Goal: Task Accomplishment & Management: Complete application form

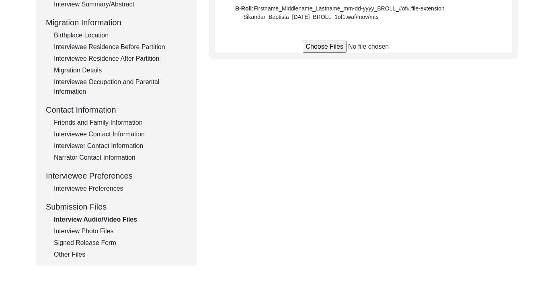
scroll to position [201, 0]
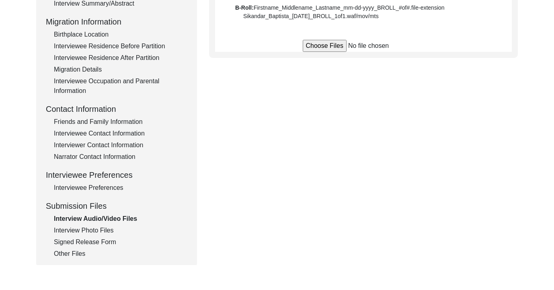
click at [90, 231] on div "Interview Photo Files" at bounding box center [120, 231] width 133 height 10
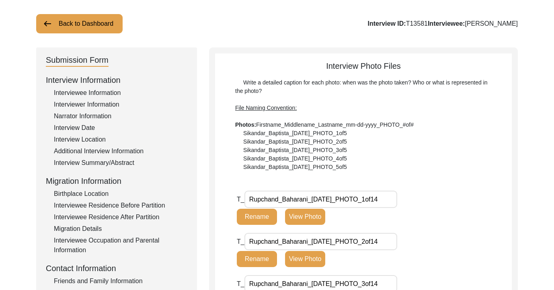
scroll to position [43, 0]
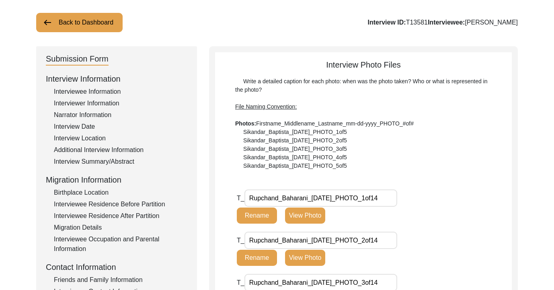
click at [105, 90] on div "Interviewee Information" at bounding box center [120, 92] width 133 height 10
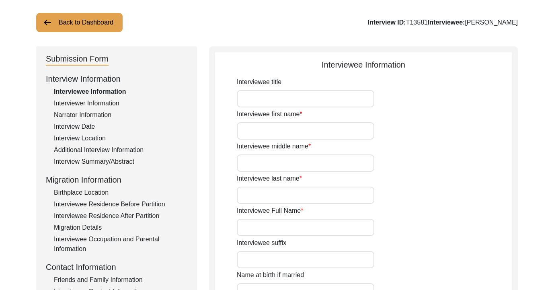
type input "[PERSON_NAME]"
type input "[DATE]"
type input "81"
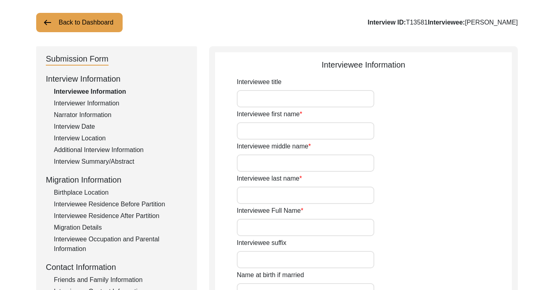
type input "[DEMOGRAPHIC_DATA]"
type input "NO"
type input "Sindhi"
type input "[DEMOGRAPHIC_DATA]"
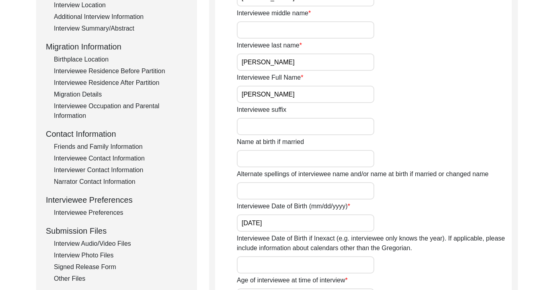
scroll to position [212, 0]
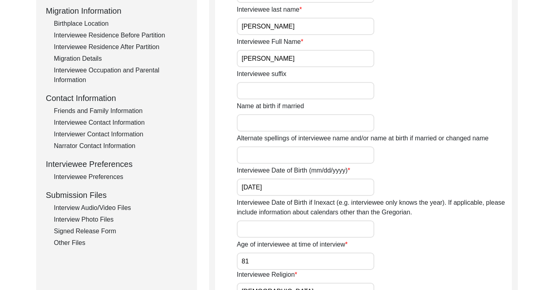
click at [102, 220] on div "Interview Photo Files" at bounding box center [120, 220] width 133 height 10
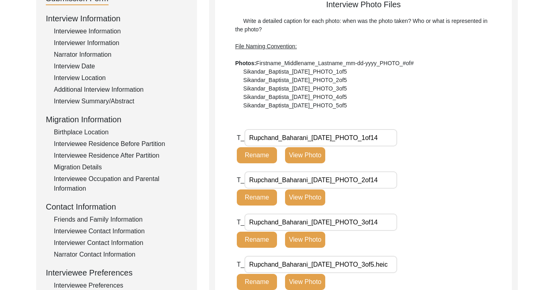
scroll to position [167, 0]
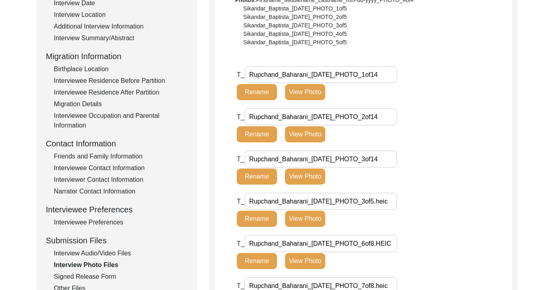
click at [315, 92] on button "View Photo" at bounding box center [305, 92] width 40 height 16
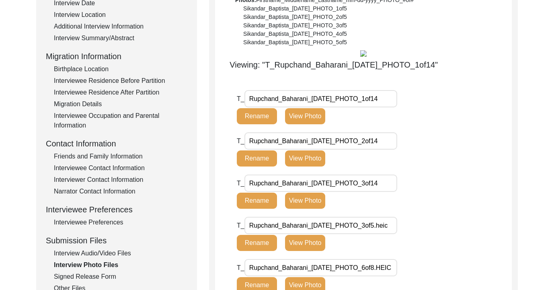
click at [315, 92] on input "Rupchand_Baharani_[DATE]_PHOTO_1of14" at bounding box center [320, 98] width 153 height 17
click at [316, 93] on input "-04-2025_PHOTO_1of14" at bounding box center [320, 98] width 153 height 17
type input "Rupchand_Baharani_[DATE]_PHOTO_1of14"
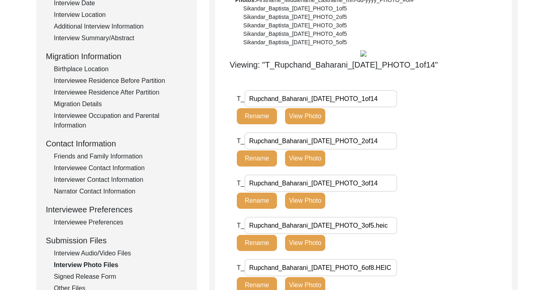
click at [328, 117] on div "T_ Rupchand_Baharani_[DATE]_PHOTO_1of14 Rename View Photo" at bounding box center [333, 107] width 193 height 34
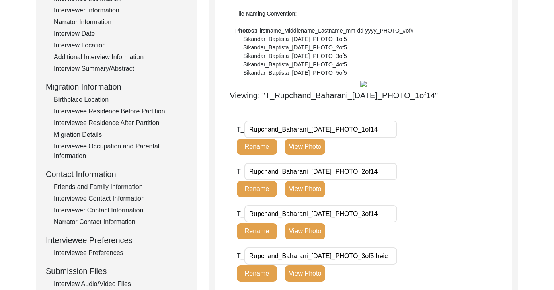
scroll to position [0, 0]
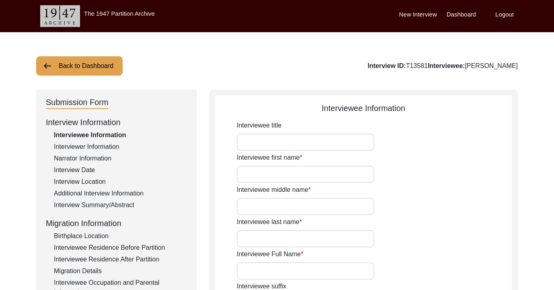
type input "[PERSON_NAME]"
type input "[DATE]"
type input "81"
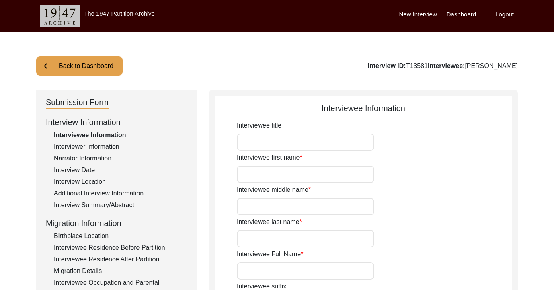
type input "[DEMOGRAPHIC_DATA]"
type input "NO"
type input "Sindhi"
type input "[DEMOGRAPHIC_DATA]"
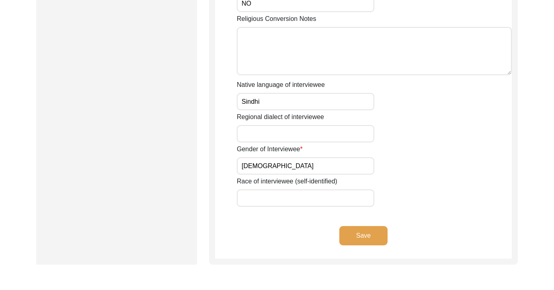
scroll to position [533, 0]
click at [362, 232] on button "Save" at bounding box center [363, 235] width 48 height 19
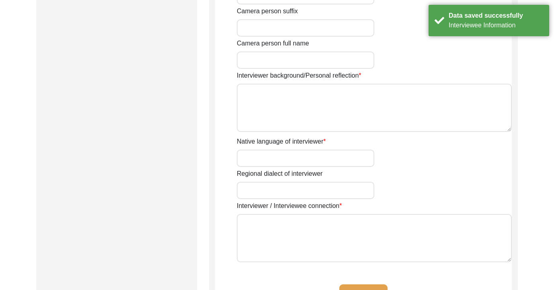
type input "Srijita"
type input "Biswas"
type input "Srijita Biswas"
type input "[DEMOGRAPHIC_DATA]"
type input "04-12-1996"
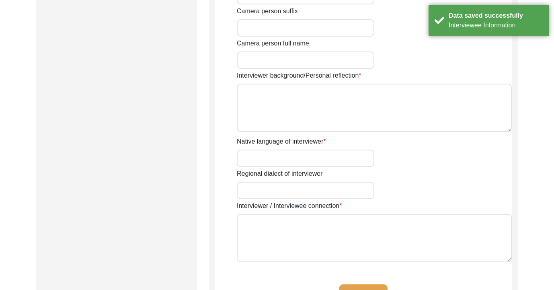
type input "Awadhpuri, Bhopal"
type input "Researcher"
type input "Bangla"
type textarea "I was connected to Mr Rupchand Baharani through Mrs Lata Dhankani (the daughter…"
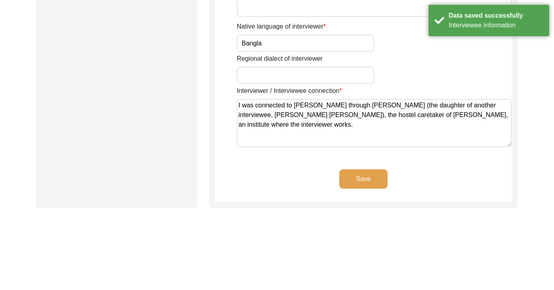
scroll to position [680, 0]
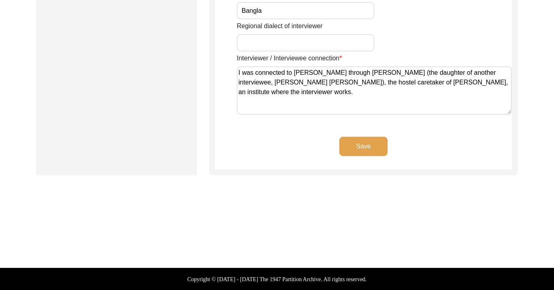
click at [374, 156] on div "Save" at bounding box center [363, 153] width 297 height 33
click at [374, 151] on button "Save" at bounding box center [363, 146] width 48 height 19
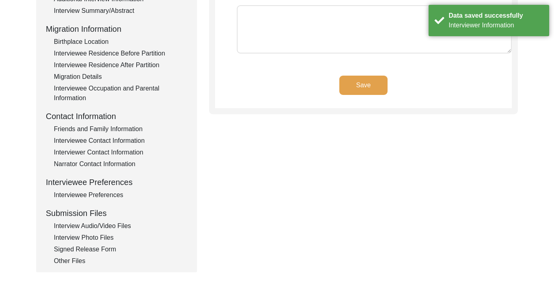
scroll to position [101, 0]
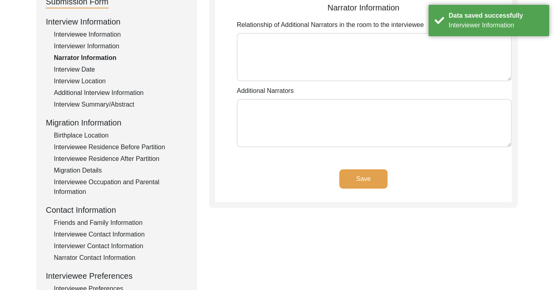
click at [373, 182] on button "Save" at bounding box center [363, 178] width 48 height 19
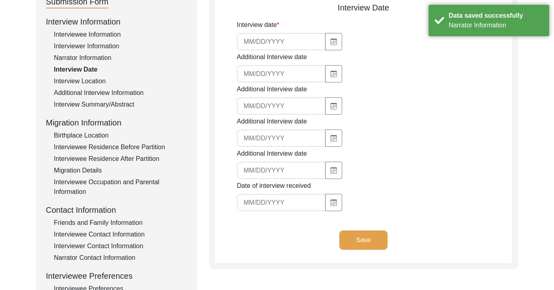
type input "10/4/2025"
click at [80, 92] on div "Additional Interview Information" at bounding box center [120, 93] width 133 height 10
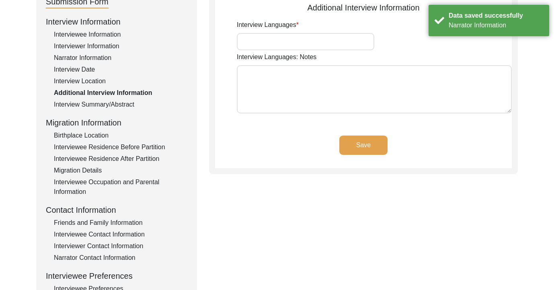
type input "Hindi"
click at [359, 140] on button "Save" at bounding box center [363, 144] width 48 height 19
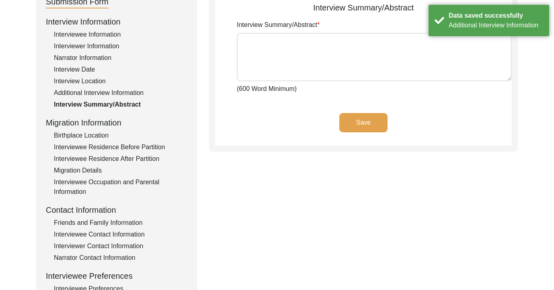
click at [94, 82] on div "Interview Location" at bounding box center [120, 81] width 133 height 10
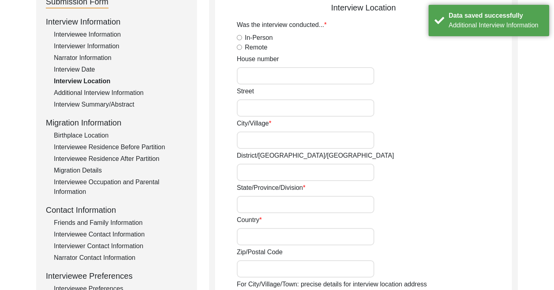
radio input "true"
type input "Block 5"
type input "Nakshatra Enclave"
type input "Awadhpuri, Bhopal"
type input "Bhopal"
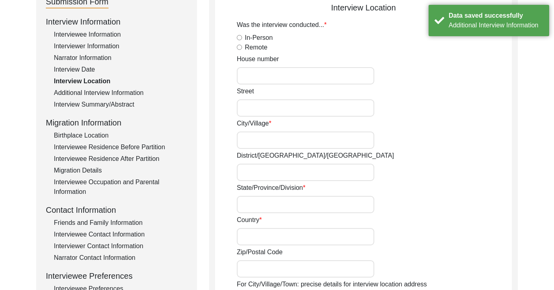
type input "Madhya Pradesh"
type input "India"
type input "Awadhpuri,Bhopal, Madhya Pradesh, India"
type input "23.2243° N"
type input "77.4885° E"
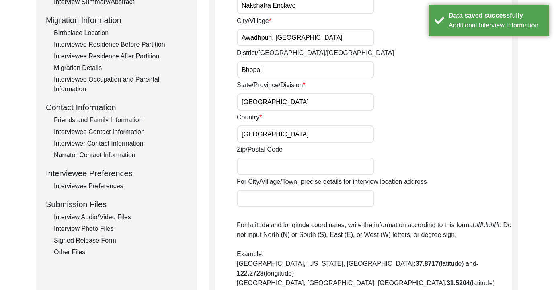
scroll to position [475, 0]
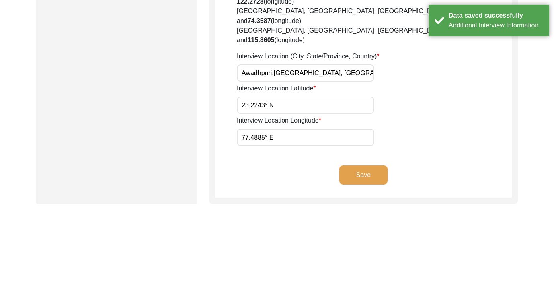
click at [365, 165] on button "Save" at bounding box center [363, 174] width 48 height 19
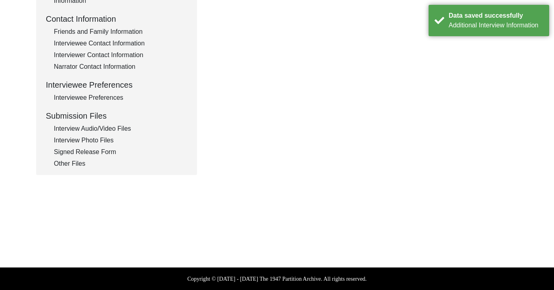
type input "Hindi"
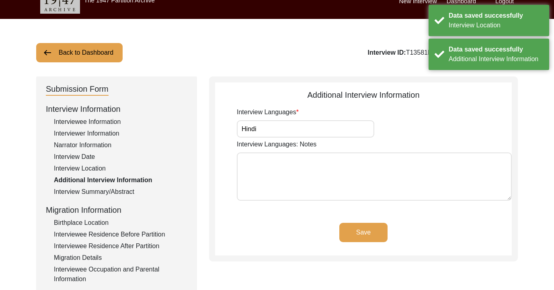
scroll to position [0, 0]
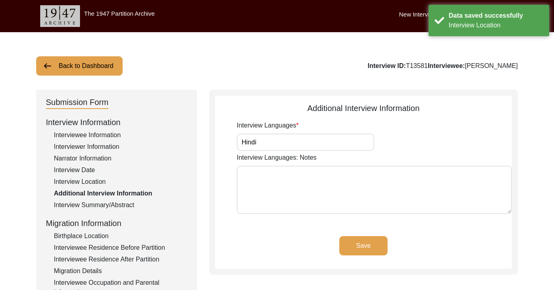
click at [83, 184] on div "Interview Location" at bounding box center [120, 182] width 133 height 10
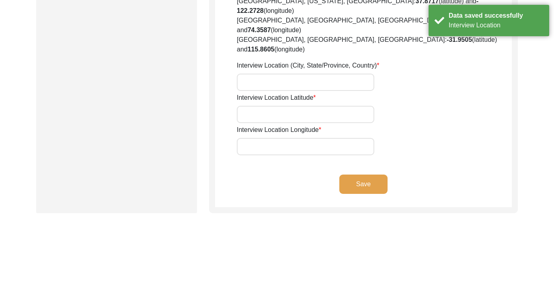
radio input "true"
type input "Block 5"
type input "Nakshatra Enclave"
type input "Awadhpuri, Bhopal"
type input "Bhopal"
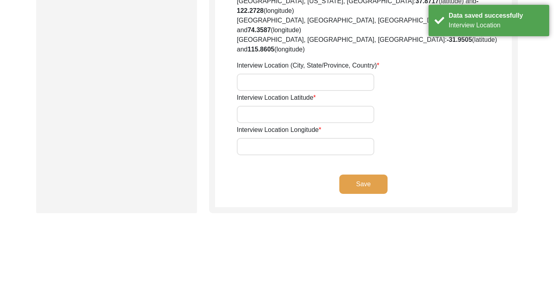
type input "Madhya Pradesh"
type input "India"
type input "Awadhpuri,Bhopal, Madhya Pradesh, India"
type input "23.2243° N"
type input "77.4885° E"
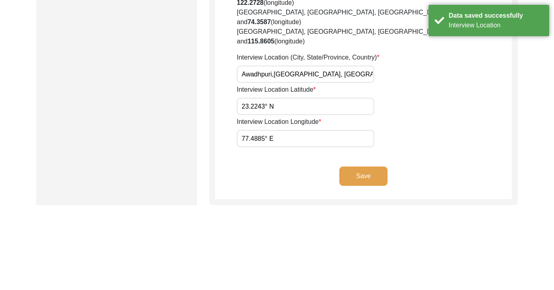
scroll to position [472, 0]
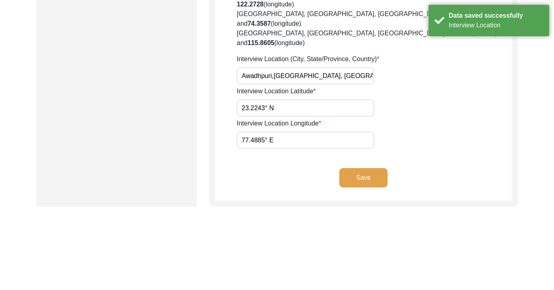
click at [269, 99] on input "23.2243° N" at bounding box center [306, 107] width 138 height 17
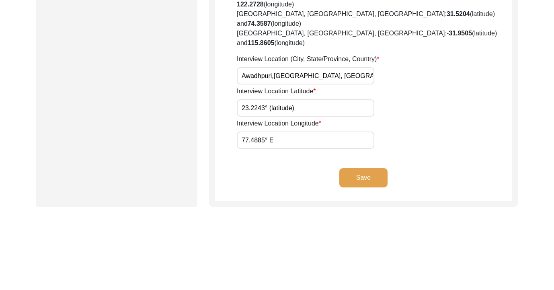
type input "23.2243° (latitude)"
click at [275, 131] on input "77.4885° E" at bounding box center [306, 139] width 138 height 17
type input "77.4885° (longitude)"
click at [367, 168] on button "Save" at bounding box center [363, 177] width 48 height 19
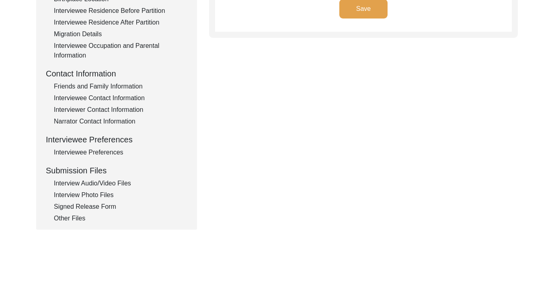
type input "Hindi"
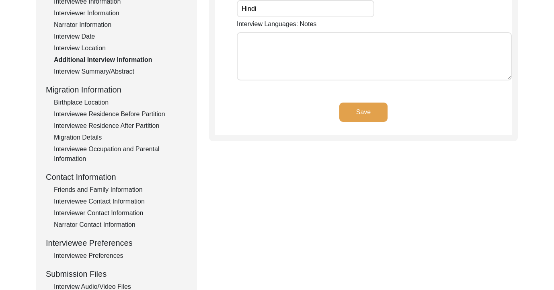
scroll to position [171, 0]
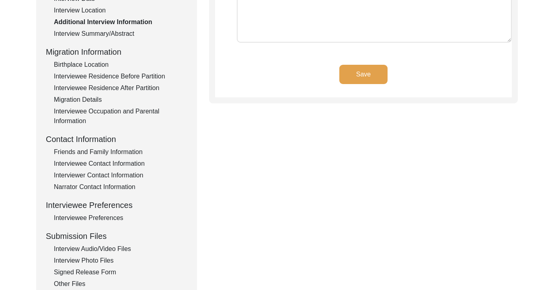
click at [91, 259] on div "Interview Photo Files" at bounding box center [120, 261] width 133 height 10
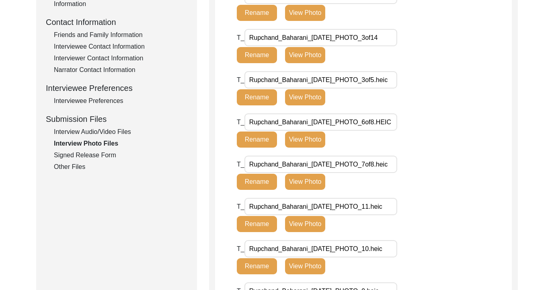
scroll to position [253, 0]
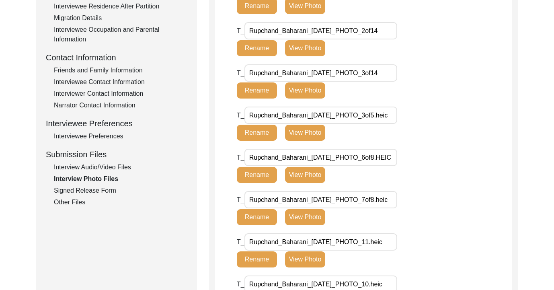
click at [117, 105] on div "Narrator Contact Information" at bounding box center [120, 106] width 133 height 10
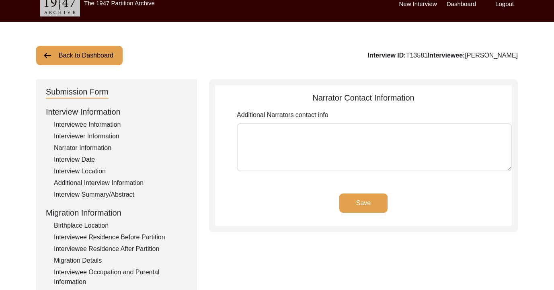
scroll to position [13, 0]
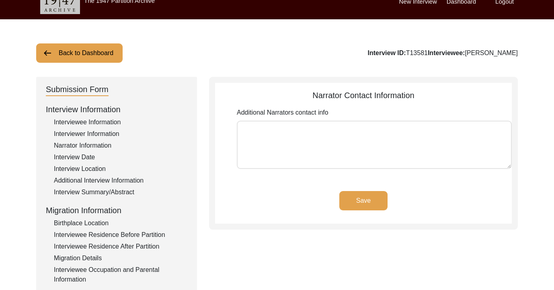
click at [378, 200] on button "Save" at bounding box center [363, 200] width 48 height 19
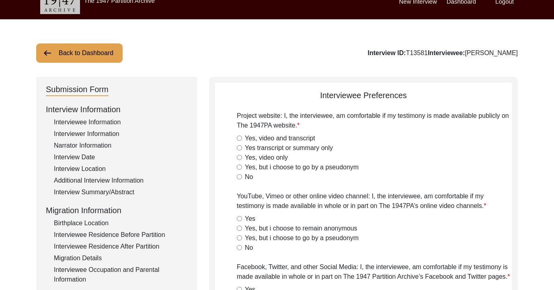
radio input "true"
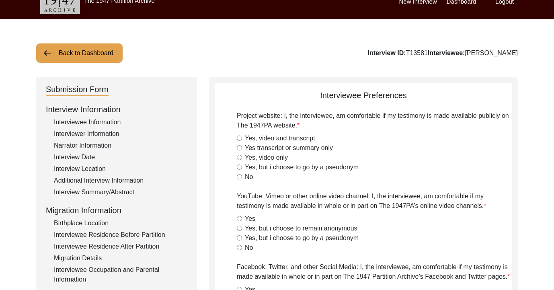
radio input "true"
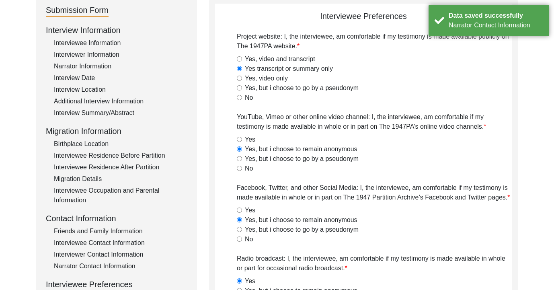
scroll to position [102, 0]
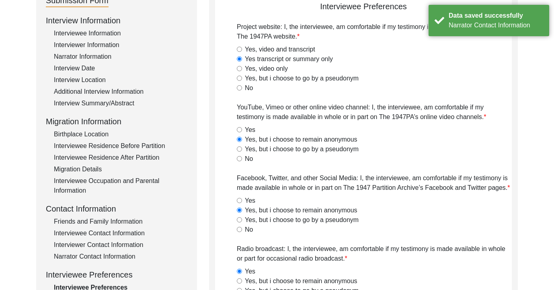
click at [95, 134] on div "Birthplace Location" at bounding box center [120, 134] width 133 height 10
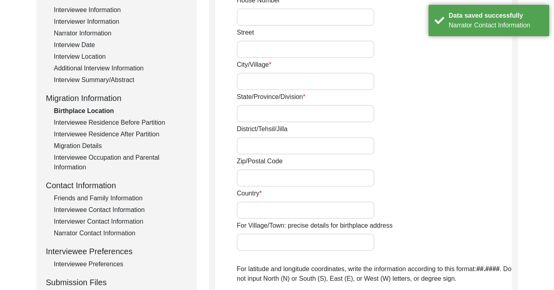
type input "Sakhar City"
type input "Sindh"
type input "Sakhar District"
type input "Undivided India/ Presently Pakistan"
type input "Sakhar City, Sakhar, Sindh"
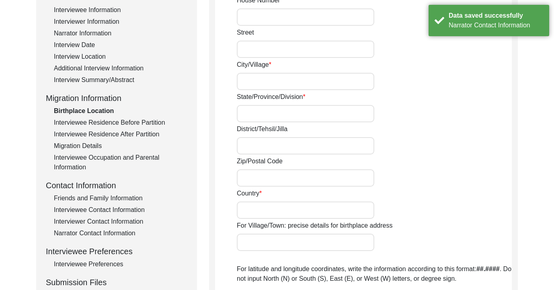
type input "27.7244° (latitude)"
type input "68.8228° (longitude)"
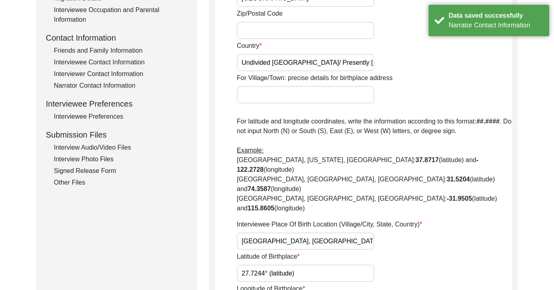
scroll to position [441, 0]
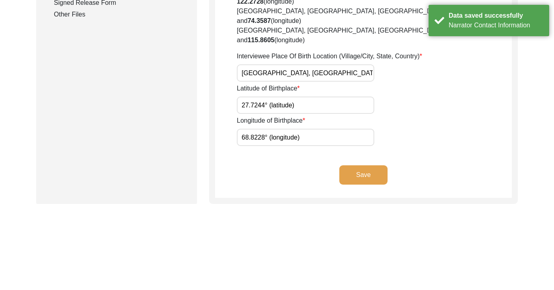
click at [354, 165] on button "Save" at bounding box center [363, 174] width 48 height 19
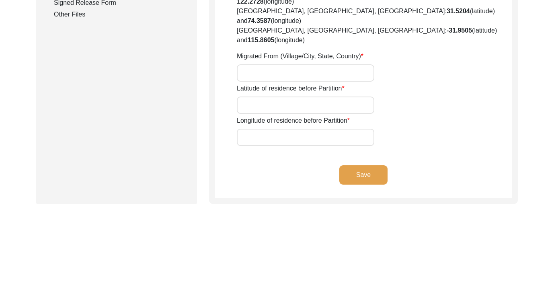
type input "Sakhar City"
type input "Sindh"
type input "Sakhar District"
type input "Undivided India (Now Pakistan)"
type input "Sakhar, Sindh, Undivided India"
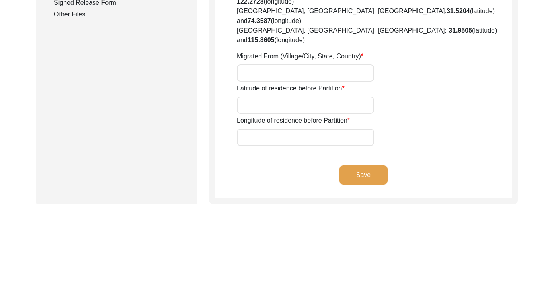
type input "27.7244° (latitude)"
type input "68.8228° (longitude)"
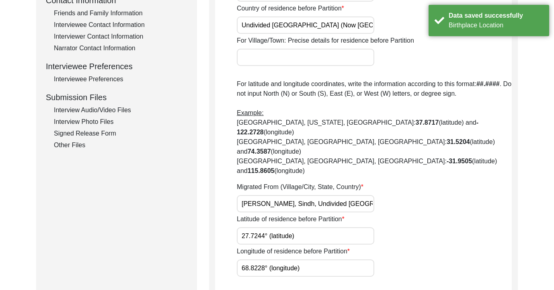
scroll to position [118, 0]
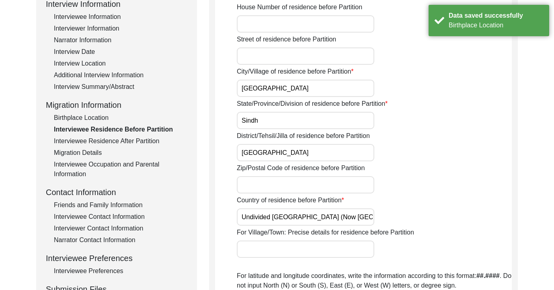
click at [95, 142] on div "Interviewee Residence After Partition" at bounding box center [120, 141] width 133 height 10
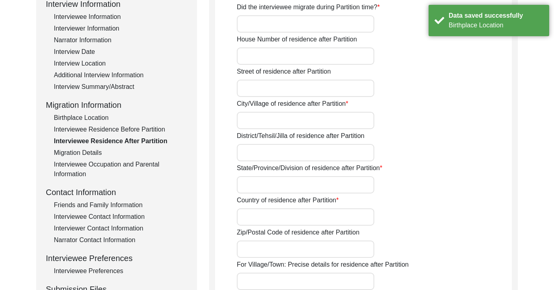
type input "Yes"
type input "Awadhpuri"
type input "Madhya Pradesh"
type input "India"
type input "Bhopal, Madhya Pradesh, India"
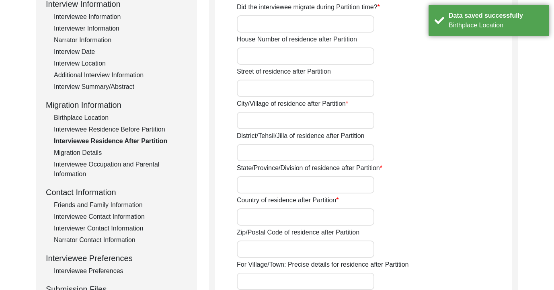
type input "23.2243° (latitude)"
type input "77.4885° (longitude)"
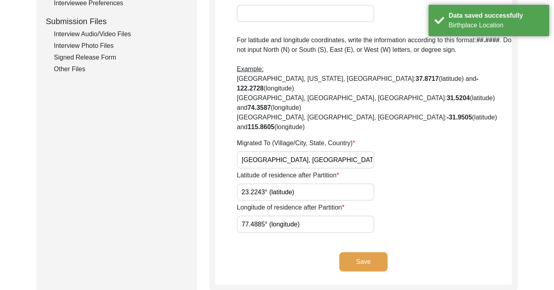
scroll to position [473, 0]
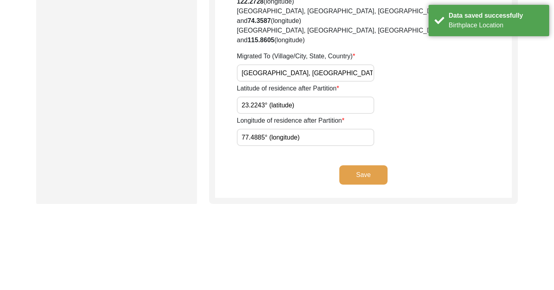
click at [375, 165] on button "Save" at bounding box center [363, 174] width 48 height 19
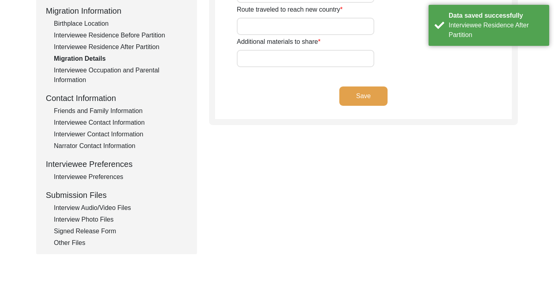
scroll to position [211, 0]
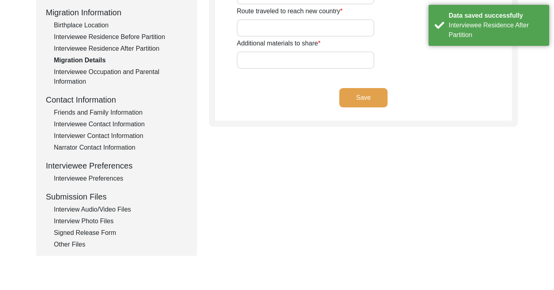
click at [92, 74] on div "Interviewee Occupation and Parental Information" at bounding box center [120, 76] width 133 height 19
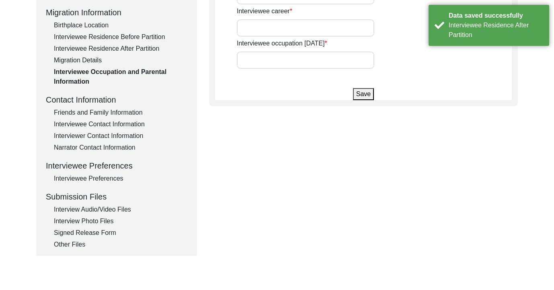
type input "Chinkumal Baharani"
type input "Naund Bai Baharani"
type input "Child"
type input "Education Department"
type input "Retired and active member of teh Pensioners' Welfare, Madhya Pradesh State Gove…"
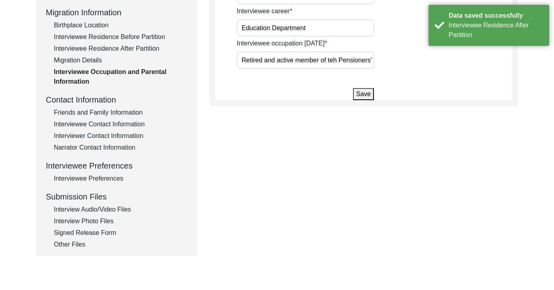
click at [337, 27] on input "Education Department" at bounding box center [306, 27] width 138 height 17
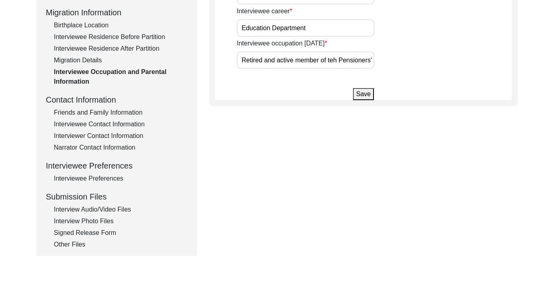
type input "T"
type input "Laboratory Technician at Gitanjali Government Girls College"
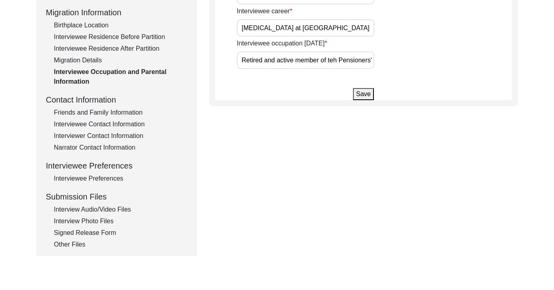
click at [369, 93] on button "Save" at bounding box center [363, 94] width 21 height 12
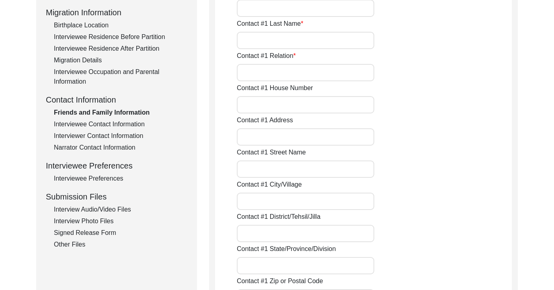
type input "Riya Shrivastave"
type input "Riya"
type input "Shrivastava"
type input "Grand daughter in law"
type input "India"
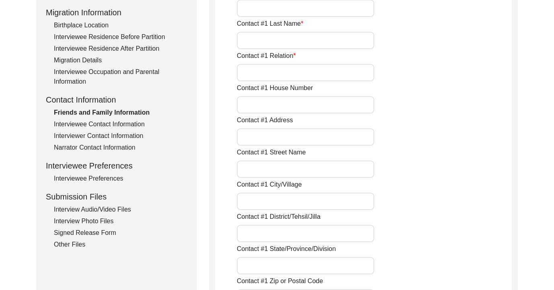
type input "+91 9407554646"
type input "riyashrivastava56@gmail.com"
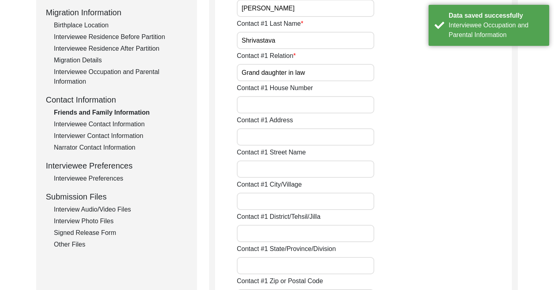
click at [92, 71] on div "Interviewee Occupation and Parental Information" at bounding box center [120, 76] width 133 height 19
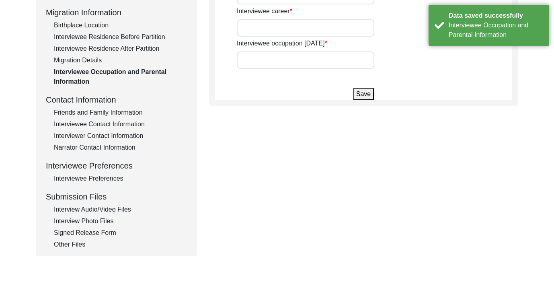
type input "Chinkumal Baharani"
type input "Naund Bai Baharani"
type input "Child"
type input "Laboratory Technician at Gitanjali Government Girls College"
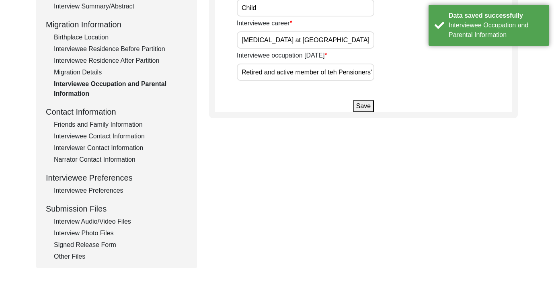
scroll to position [197, 0]
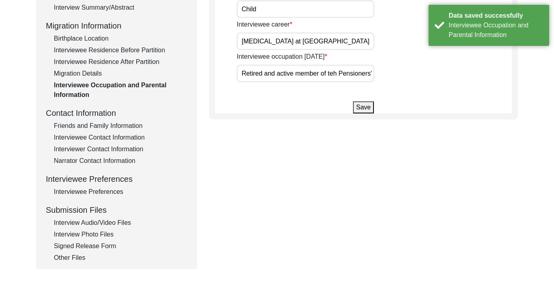
click at [334, 72] on input "Retired and active member of teh Pensioners' Welfare, Madhya Pradesh State Gove…" at bounding box center [306, 73] width 138 height 17
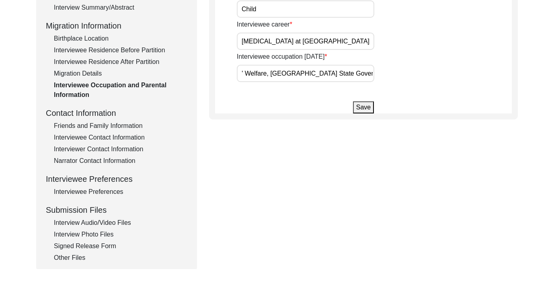
click at [316, 73] on input "Retired and active member of th Pensioners' Welfare, Madhya Pradesh State Gover…" at bounding box center [306, 73] width 138 height 17
type input "Retired and active member of the Pensioners' Welfare, Madhya Pradesh State Gove…"
click at [364, 107] on button "Save" at bounding box center [363, 107] width 21 height 12
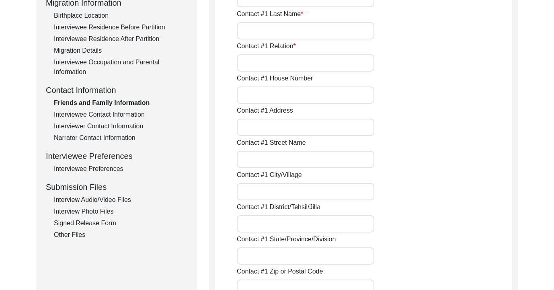
type input "Riya Shrivastave"
type input "Riya"
type input "Shrivastava"
type input "Grand daughter in law"
type input "India"
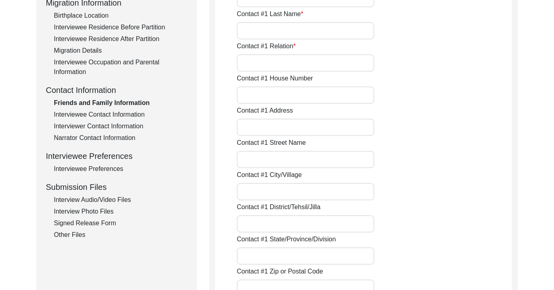
type input "+91 9407554646"
type input "riyashrivastava56@gmail.com"
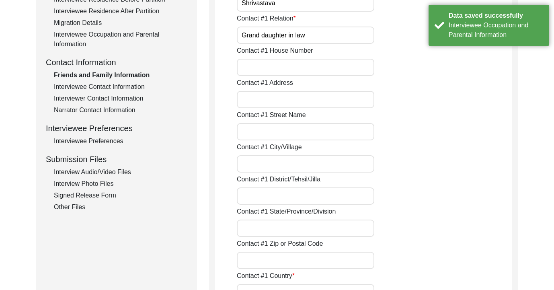
scroll to position [248, 0]
click at [72, 87] on div "Interviewee Contact Information" at bounding box center [120, 87] width 133 height 10
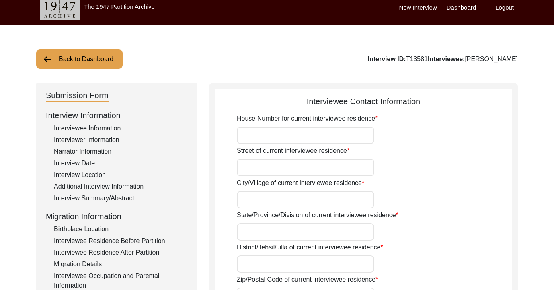
scroll to position [10, 0]
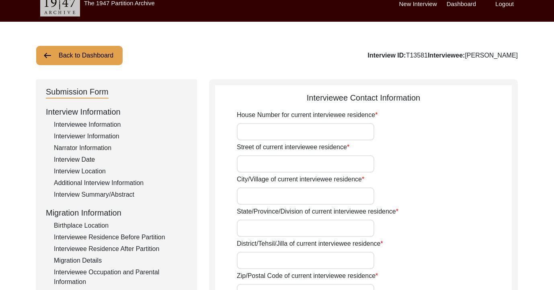
click at [325, 126] on input "House Number for current interviewee residence" at bounding box center [306, 131] width 138 height 17
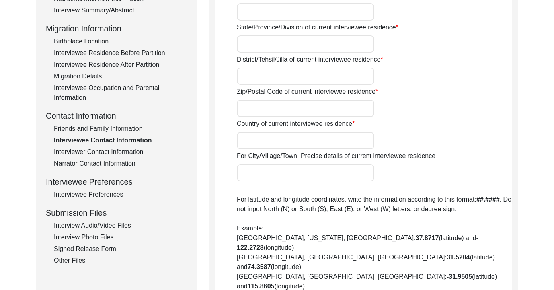
scroll to position [197, 0]
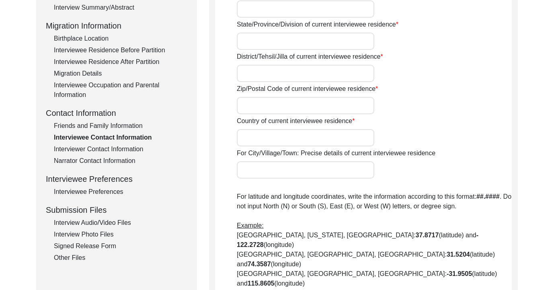
click at [325, 126] on div "Country of current interviewee residence" at bounding box center [374, 131] width 275 height 30
click at [323, 134] on input "Country of current interviewee residence" at bounding box center [306, 137] width 138 height 17
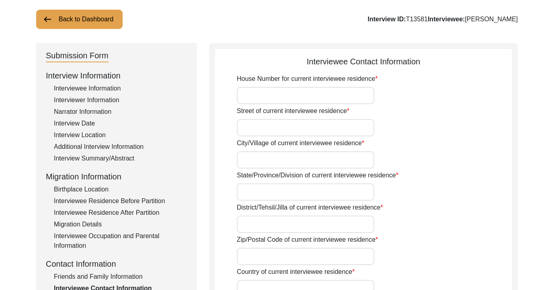
scroll to position [47, 0]
click at [307, 135] on input "Street of current interviewee residence" at bounding box center [306, 127] width 138 height 17
click at [440, 116] on div "Street of current interviewee residence" at bounding box center [374, 121] width 275 height 30
click at [359, 89] on input "House Number for current interviewee residence" at bounding box center [306, 94] width 138 height 17
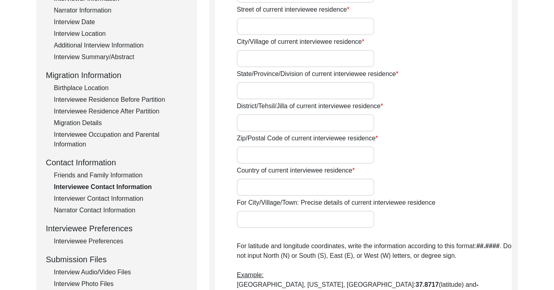
scroll to position [149, 0]
type input "Awad"
click at [117, 197] on div "Interviewer Contact Information" at bounding box center [120, 198] width 133 height 10
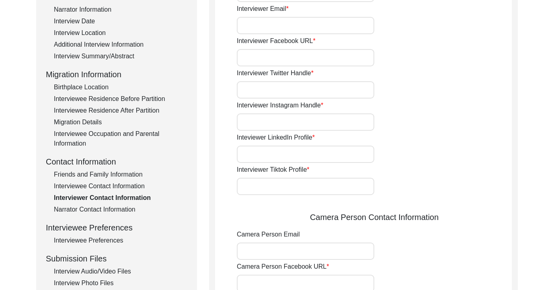
type input "+91 99331 24498"
type input "srijitabiswas96@gmail.com"
click at [320, 138] on div "Inteviewer LinkedIn Profile" at bounding box center [374, 148] width 275 height 30
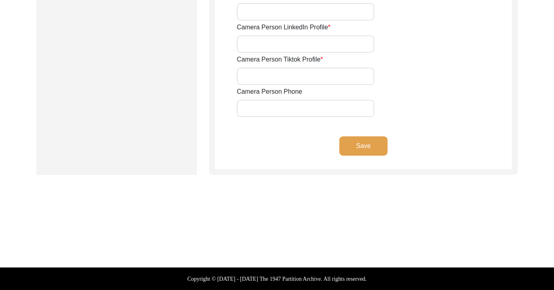
click at [350, 145] on button "Save" at bounding box center [363, 145] width 48 height 19
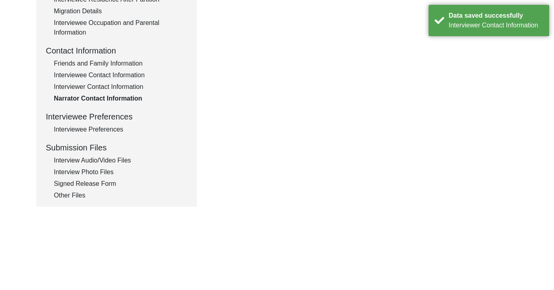
scroll to position [252, 0]
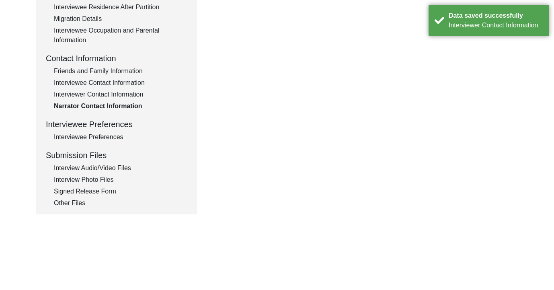
click at [124, 82] on div "Interviewee Contact Information" at bounding box center [120, 83] width 133 height 10
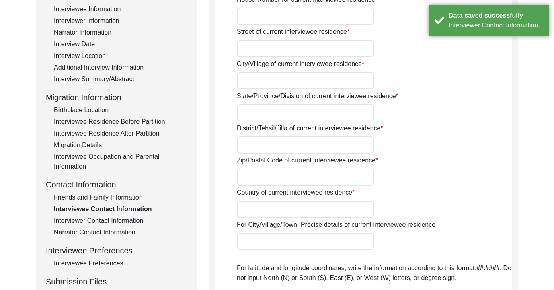
scroll to position [0, 0]
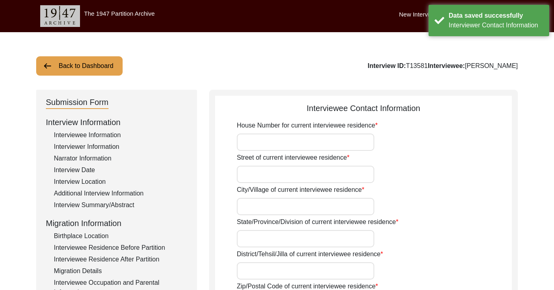
click at [257, 174] on input "Street of current interviewee residence" at bounding box center [306, 174] width 138 height 17
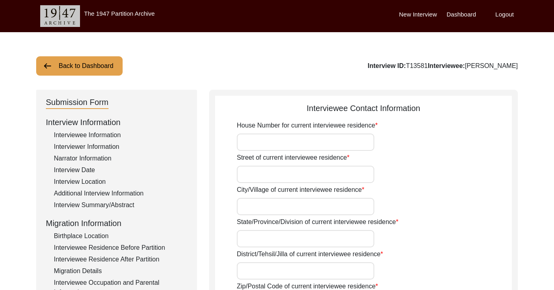
click at [261, 200] on input "City/Village of current interviewee residence" at bounding box center [306, 206] width 138 height 17
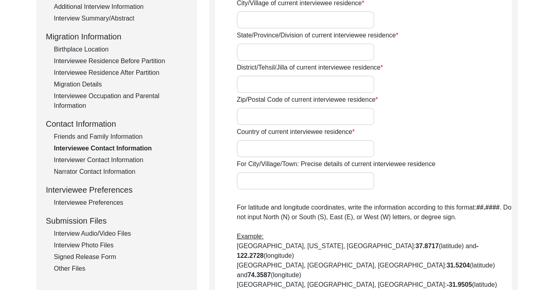
scroll to position [187, 0]
click at [66, 201] on div "Interviewee Preferences" at bounding box center [120, 202] width 133 height 10
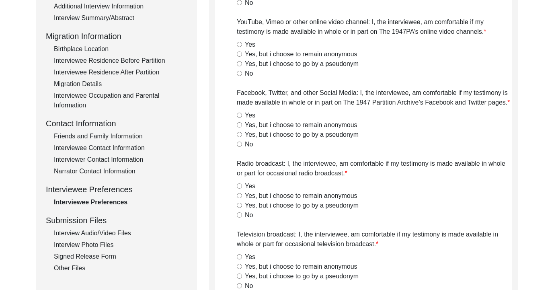
radio input "true"
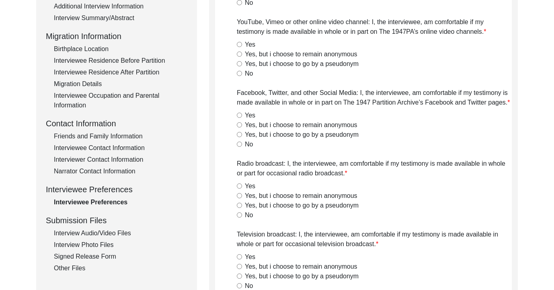
radio input "true"
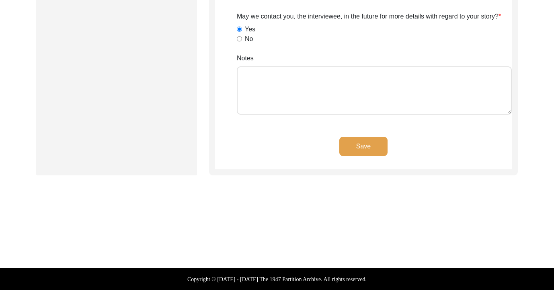
click at [357, 153] on button "Save" at bounding box center [363, 146] width 48 height 19
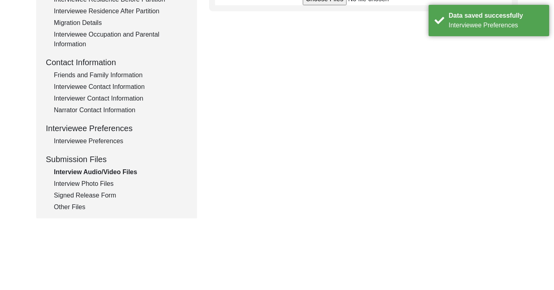
scroll to position [244, 0]
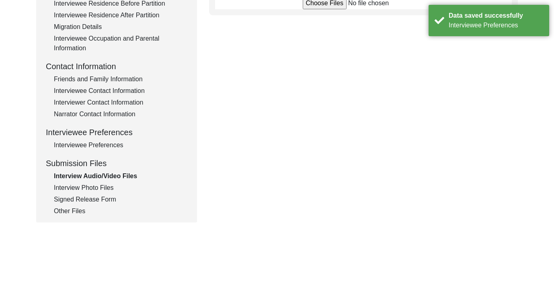
click at [95, 111] on div "Narrator Contact Information" at bounding box center [120, 114] width 133 height 10
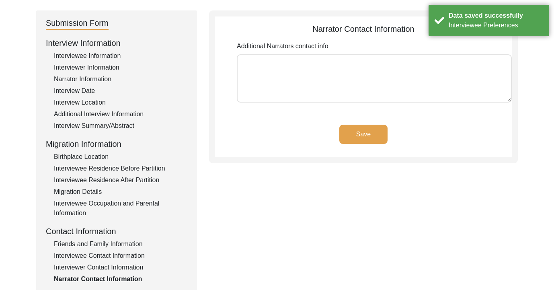
scroll to position [10, 0]
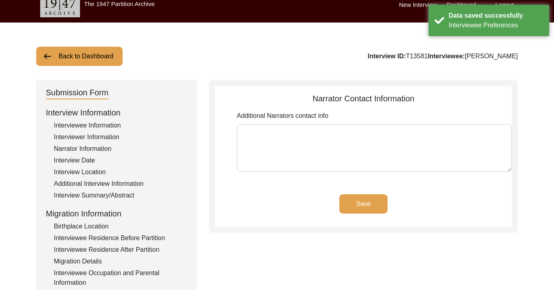
click at [337, 143] on textarea "Additional Narrators contact info" at bounding box center [374, 148] width 275 height 48
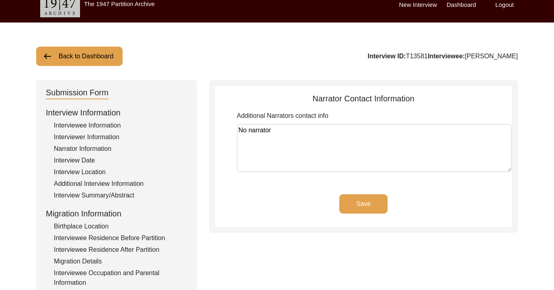
type textarea "No narrator"
click at [381, 203] on button "Save" at bounding box center [363, 203] width 48 height 19
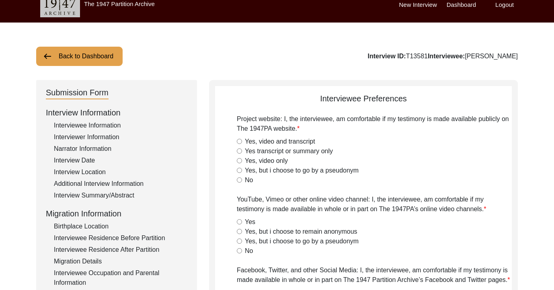
radio input "true"
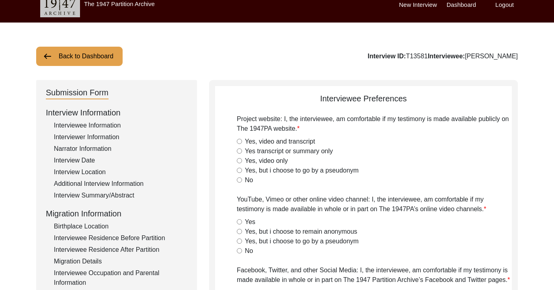
radio input "true"
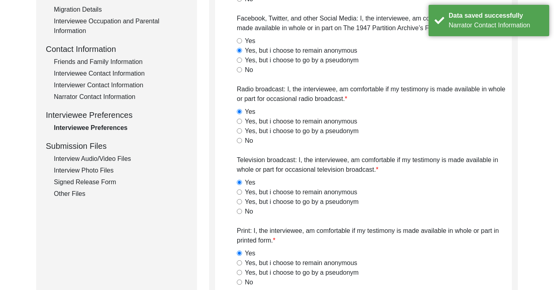
scroll to position [256, 0]
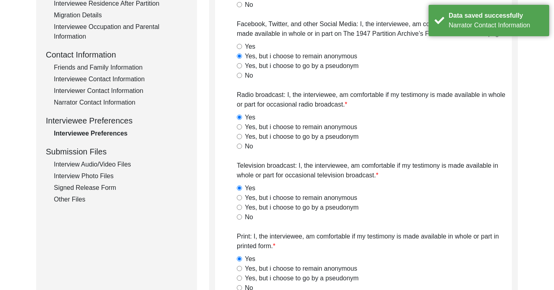
click at [109, 162] on div "Interview Audio/Video Files" at bounding box center [120, 165] width 133 height 10
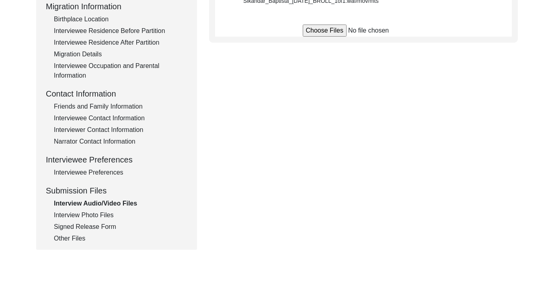
scroll to position [219, 0]
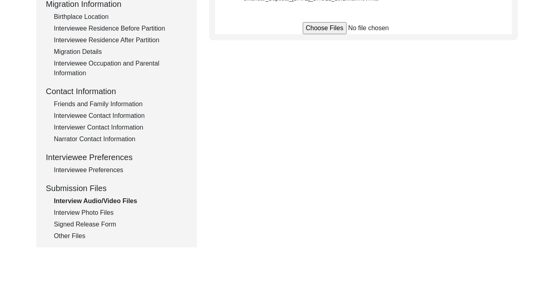
click at [70, 214] on div "Interview Photo Files" at bounding box center [120, 213] width 133 height 10
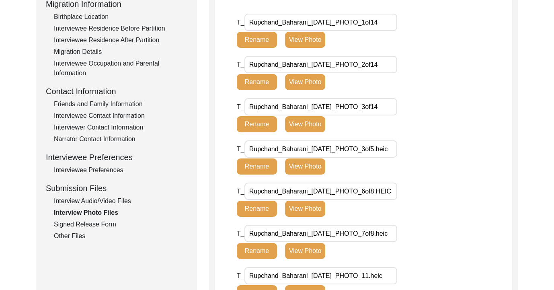
click at [328, 167] on div "T_ Rupchand_Baharani_10-04-2025_PHOTO_3of5.heic Rename View Photo" at bounding box center [333, 157] width 193 height 34
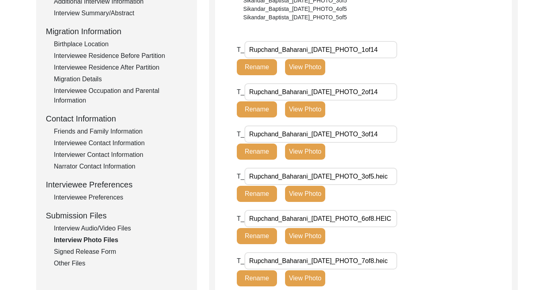
scroll to position [163, 0]
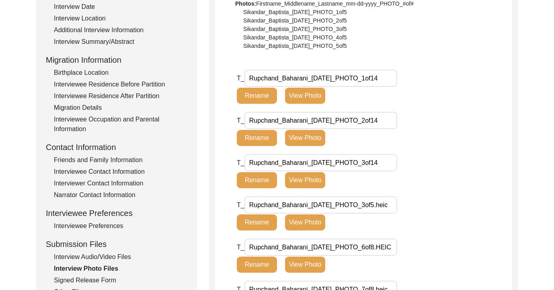
click at [322, 177] on button "View Photo" at bounding box center [305, 180] width 40 height 16
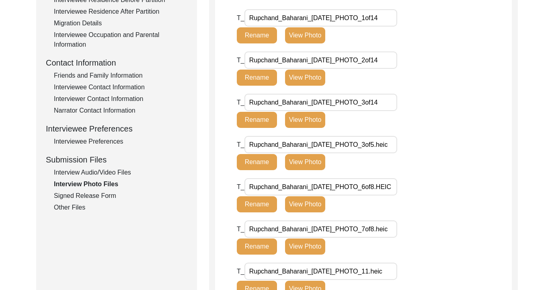
scroll to position [265, 0]
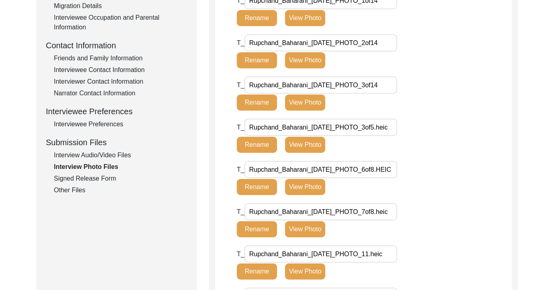
click at [98, 179] on div "Signed Release Form" at bounding box center [120, 179] width 133 height 10
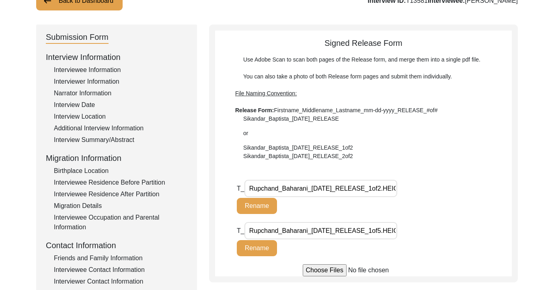
scroll to position [0, 0]
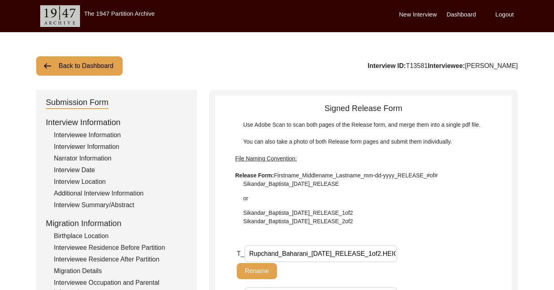
click at [509, 15] on label "Logout" at bounding box center [504, 14] width 18 height 9
